Goal: Task Accomplishment & Management: Use online tool/utility

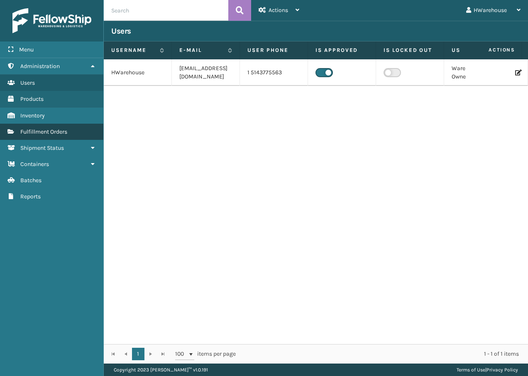
click at [33, 127] on link "Fulfillment Orders" at bounding box center [51, 132] width 103 height 16
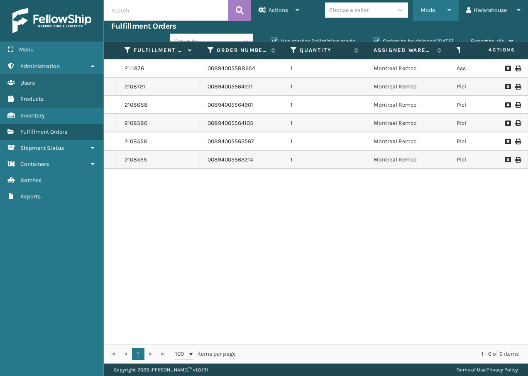
click at [426, 12] on span "Mode" at bounding box center [428, 10] width 15 height 7
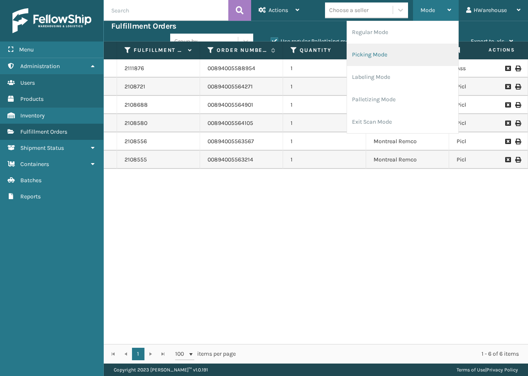
click at [403, 58] on li "Picking Mode" at bounding box center [402, 55] width 111 height 22
